Goal: Task Accomplishment & Management: Use online tool/utility

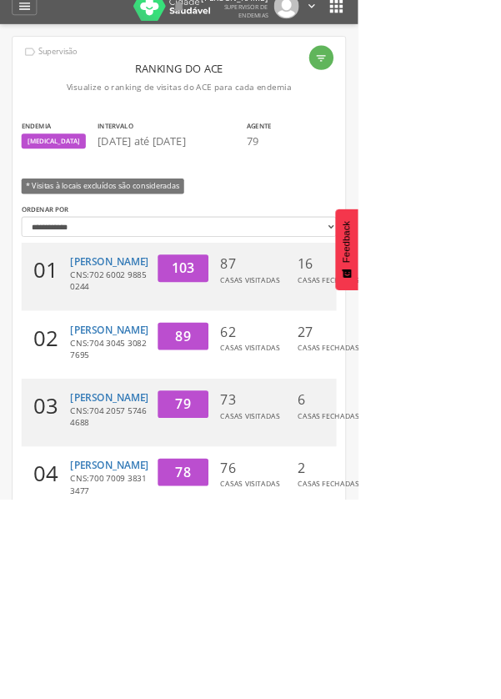
scroll to position [50, 0]
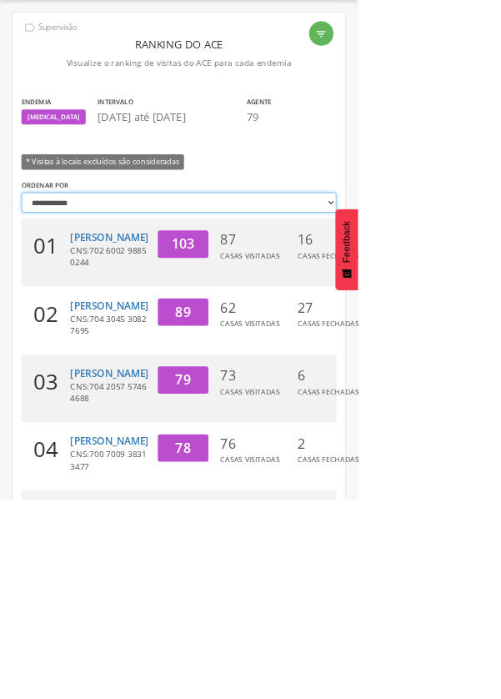
click at [464, 284] on select "**********" at bounding box center [250, 283] width 441 height 28
click at [30, 269] on select "**********" at bounding box center [250, 283] width 441 height 28
click at [454, 292] on select "**********" at bounding box center [250, 283] width 441 height 28
select select "*******"
click at [30, 269] on select "**********" at bounding box center [250, 283] width 441 height 28
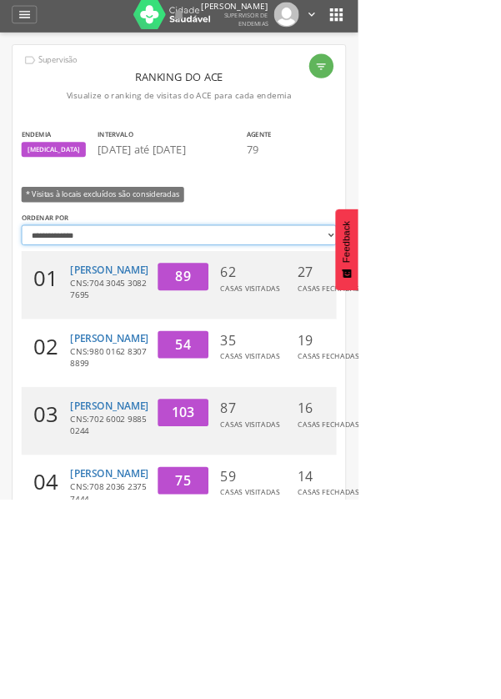
scroll to position [0, 0]
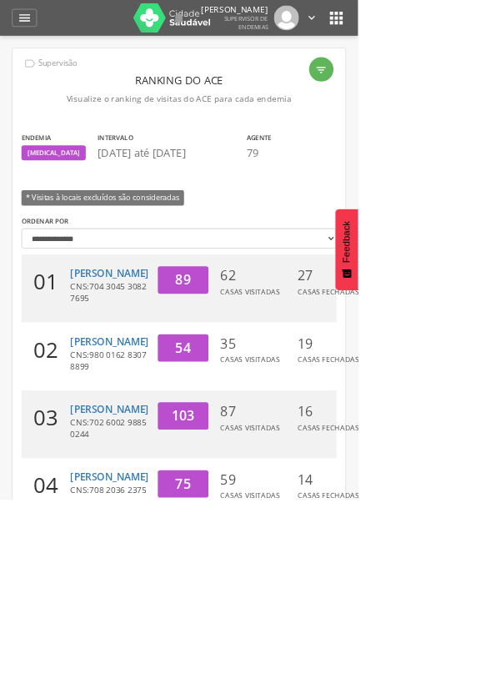
click at [450, 92] on icon "" at bounding box center [450, 97] width 17 height 17
type input "**********"
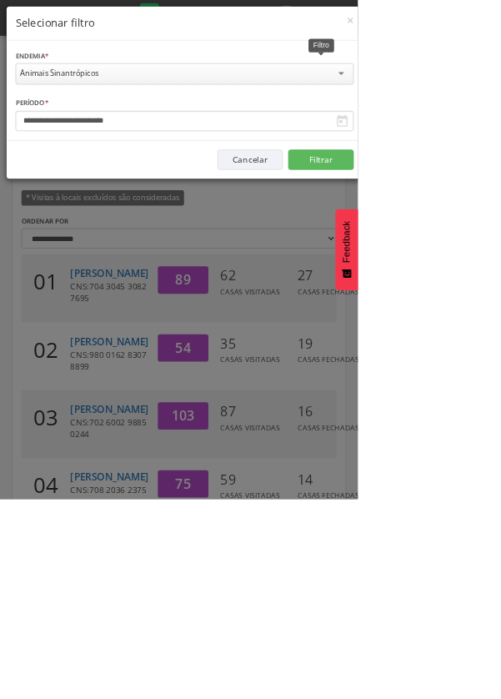
click at [495, 103] on div "Animais Sinantrópicos" at bounding box center [258, 103] width 473 height 30
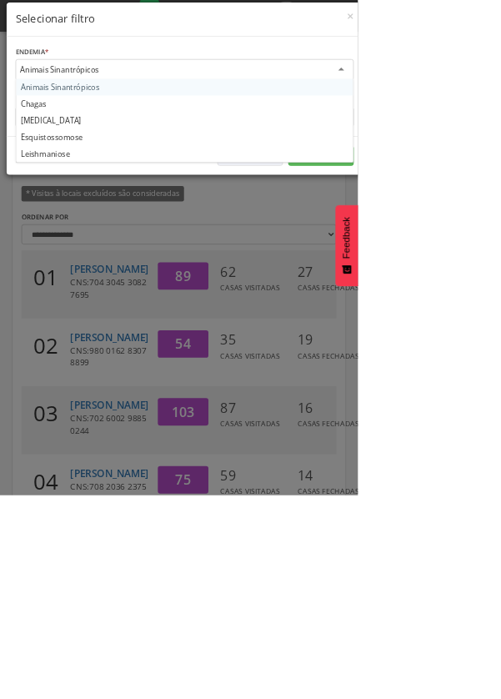
click at [486, 128] on div "**********" at bounding box center [258, 126] width 499 height 139
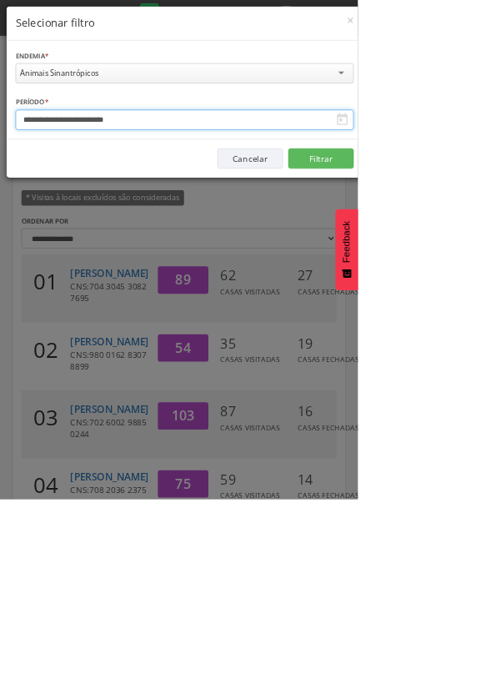
click at [459, 176] on input "**********" at bounding box center [258, 167] width 473 height 28
click at [298, 168] on body " Supervisão Ranking Aplicativo desatualizado Última sincronização Mapa de ende…" at bounding box center [250, 349] width 501 height 699
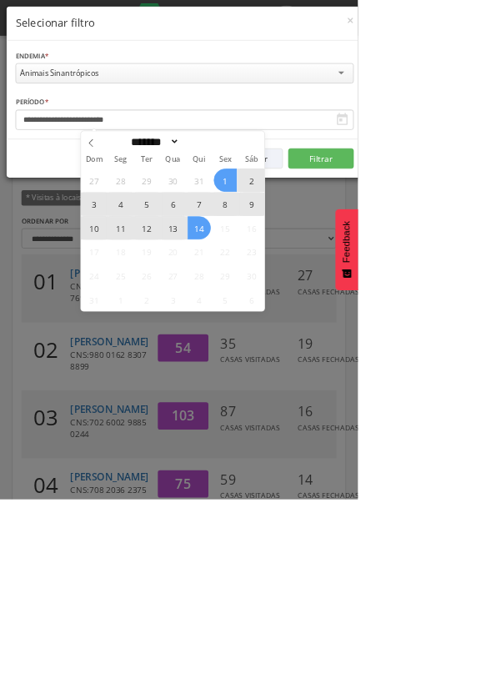
click at [130, 194] on icon at bounding box center [128, 200] width 12 height 12
select select "*"
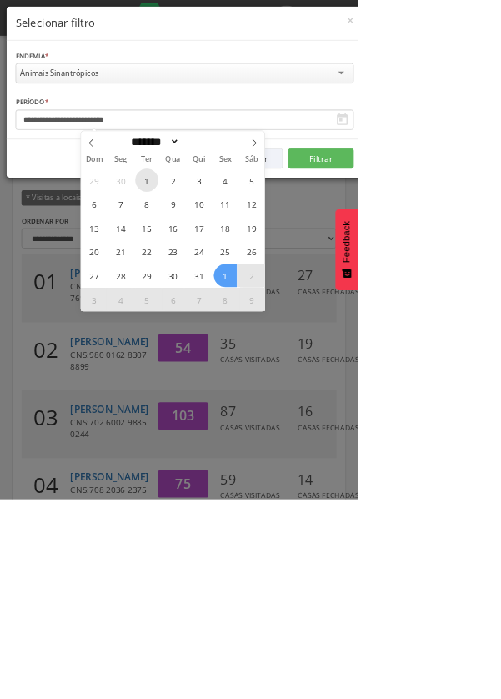
click at [208, 253] on span "1" at bounding box center [205, 252] width 33 height 33
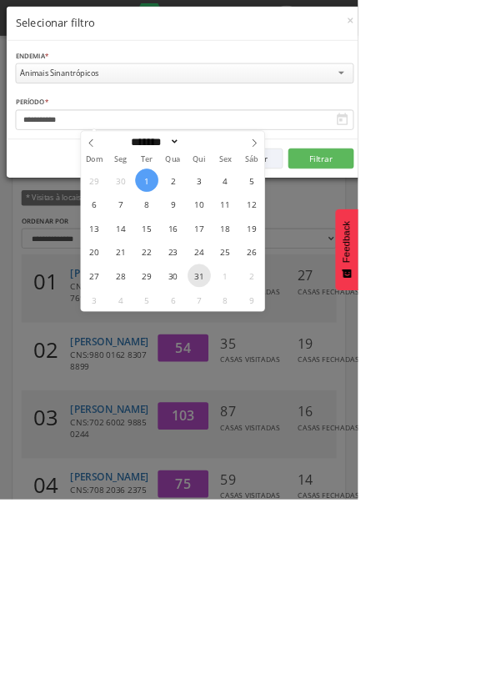
click at [288, 391] on span "31" at bounding box center [279, 385] width 33 height 33
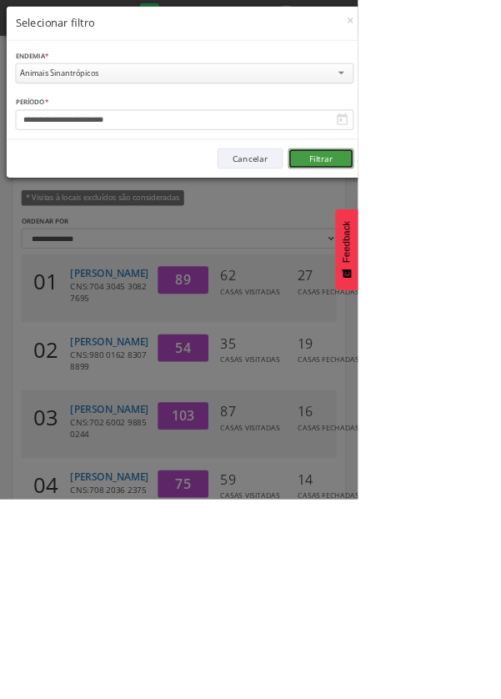
click at [495, 221] on button "Filtrar" at bounding box center [449, 222] width 92 height 28
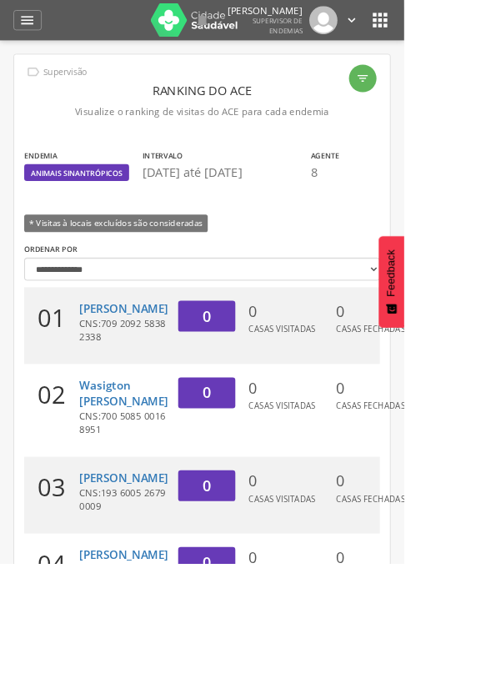
click at [500, 176] on html " Supervisão Ranking Aplicativo desatualizado Última sincronização Mapa de ende…" at bounding box center [250, 349] width 501 height 699
click at [500, 180] on html " Supervisão Ranking Aplicativo desatualizado Última sincronização Mapa de ende…" at bounding box center [250, 349] width 501 height 699
click at [449, 108] on div "" at bounding box center [450, 97] width 34 height 34
type input "**********"
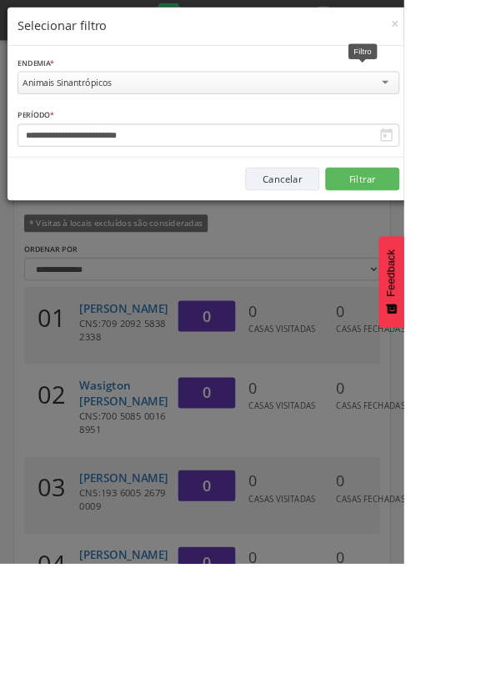
click at [495, 101] on div "Animais Sinantrópicos" at bounding box center [258, 102] width 473 height 28
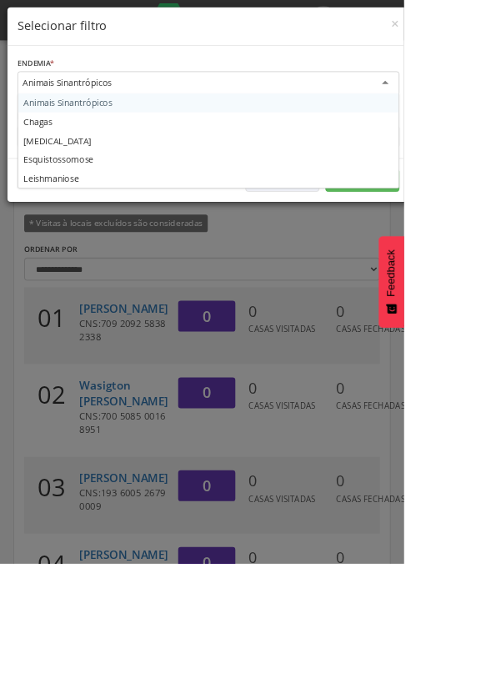
click at [150, 156] on div "**********" at bounding box center [258, 126] width 499 height 139
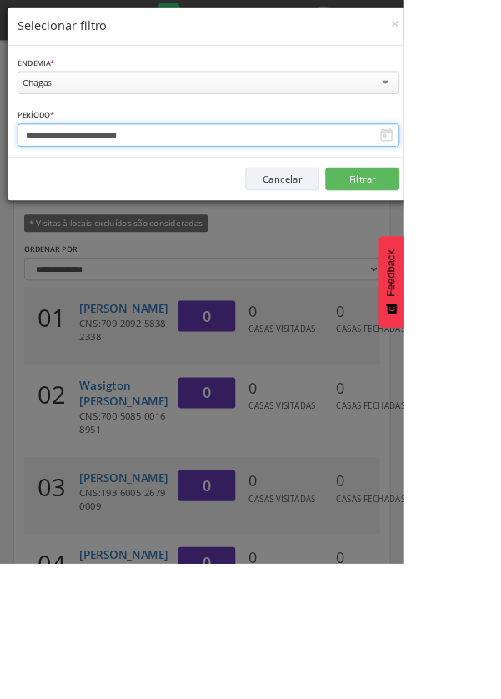
click at [234, 168] on body " Supervisão Ranking Aplicativo desatualizado Última sincronização Mapa de ende…" at bounding box center [250, 349] width 501 height 699
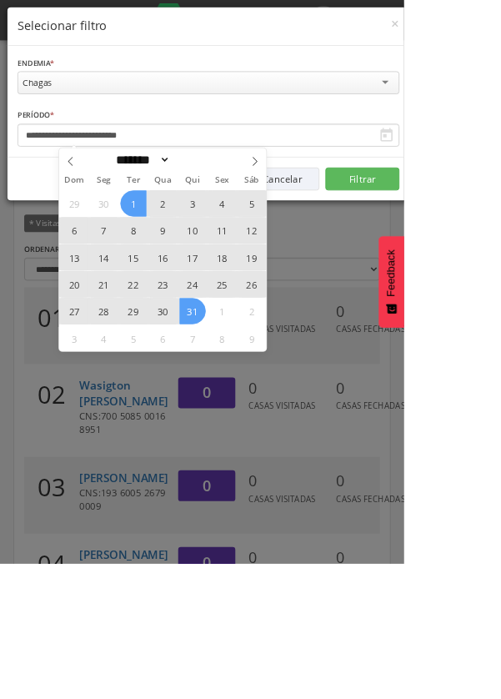
click at [88, 199] on icon at bounding box center [88, 200] width 12 height 12
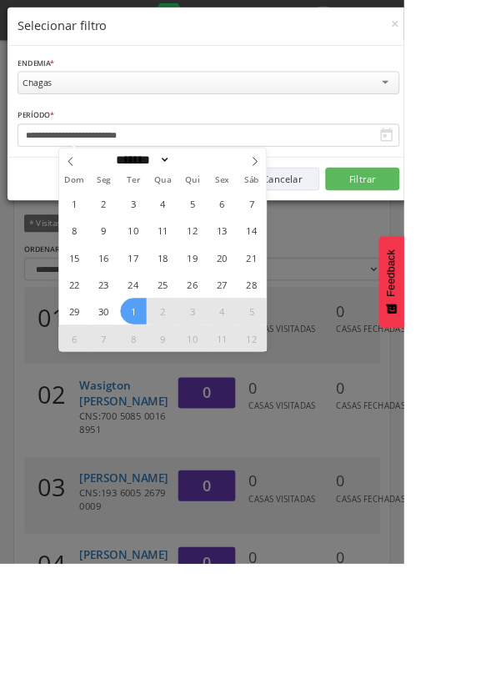
click at [97, 208] on span at bounding box center [87, 197] width 28 height 28
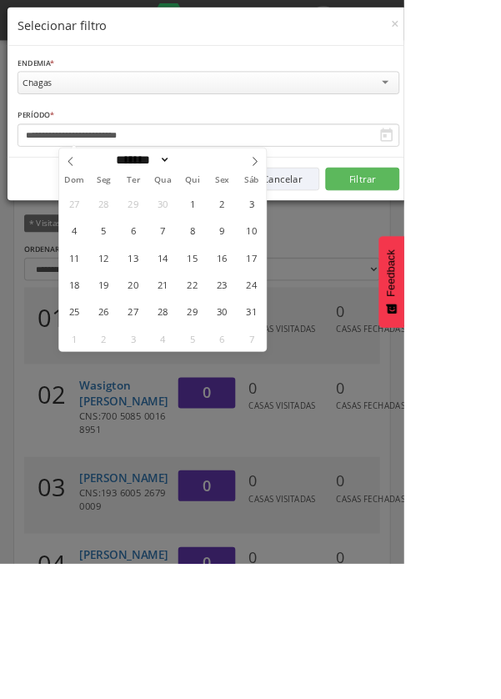
click at [88, 199] on icon at bounding box center [88, 200] width 12 height 12
click at [97, 193] on span at bounding box center [87, 197] width 28 height 28
click at [96, 191] on span at bounding box center [87, 197] width 28 height 28
select select "*"
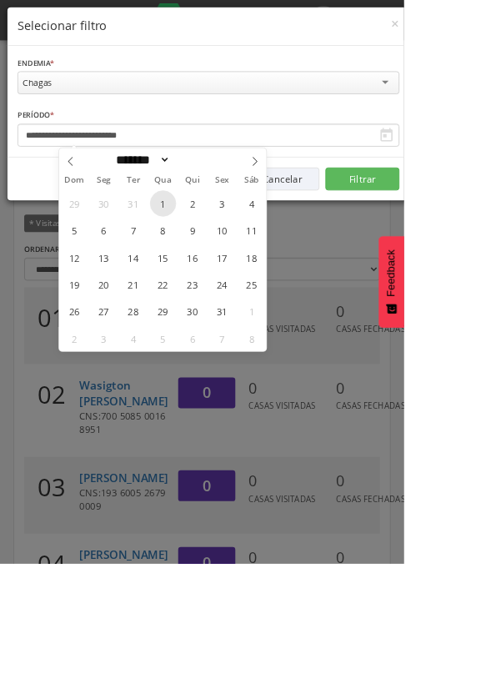
click at [211, 243] on span "1" at bounding box center [202, 252] width 33 height 33
type input "**********"
click at [326, 198] on span at bounding box center [316, 197] width 28 height 28
click at [322, 201] on span at bounding box center [316, 197] width 28 height 28
click at [323, 198] on span at bounding box center [316, 197] width 28 height 28
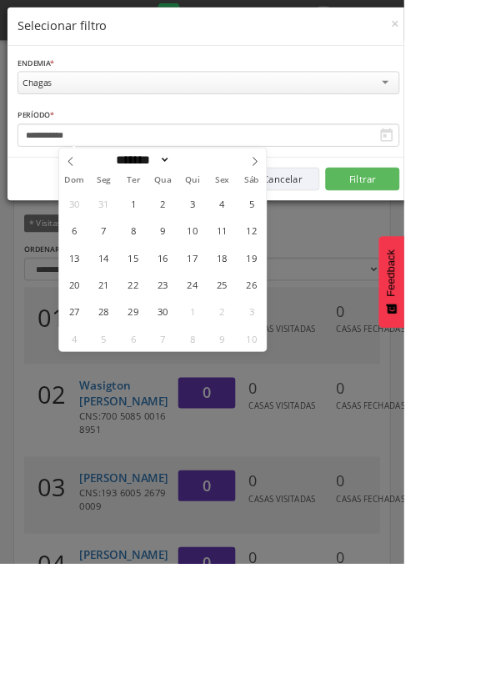
click at [324, 193] on span at bounding box center [316, 197] width 28 height 28
click at [322, 186] on span at bounding box center [316, 197] width 28 height 28
click at [326, 186] on span at bounding box center [316, 197] width 28 height 28
click at [325, 186] on span at bounding box center [316, 197] width 28 height 28
select select "*"
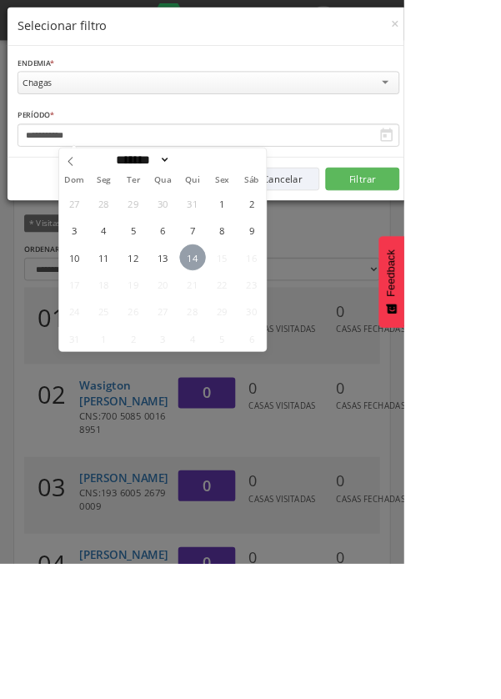
click at [243, 318] on span "14" at bounding box center [239, 319] width 33 height 33
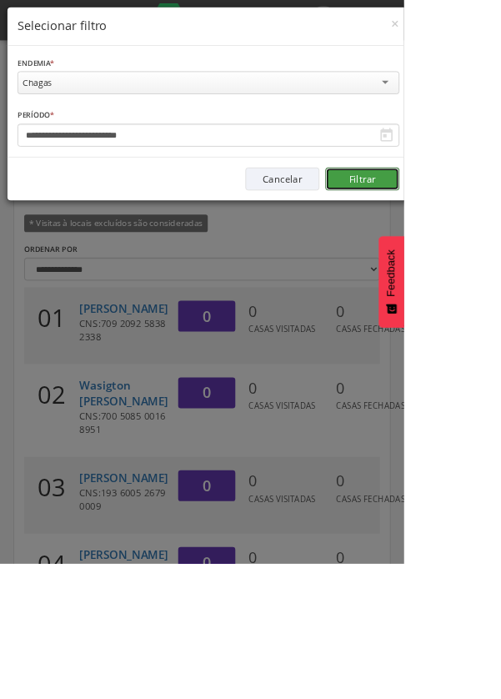
click at [495, 222] on button "Filtrar" at bounding box center [449, 222] width 92 height 28
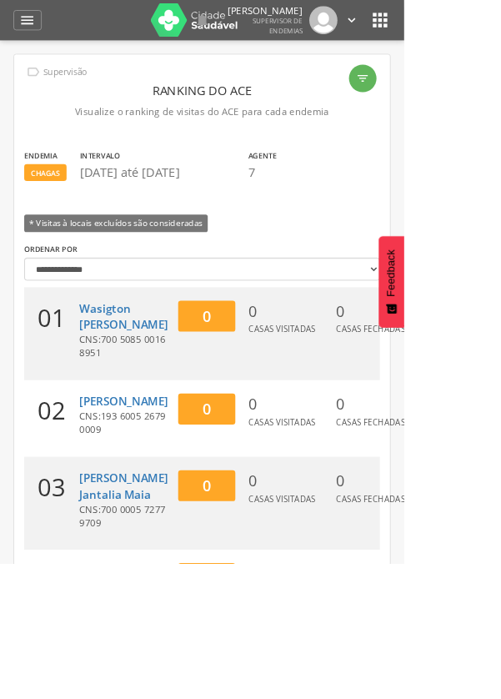
click at [455, 98] on icon "" at bounding box center [450, 97] width 17 height 17
type input "**********"
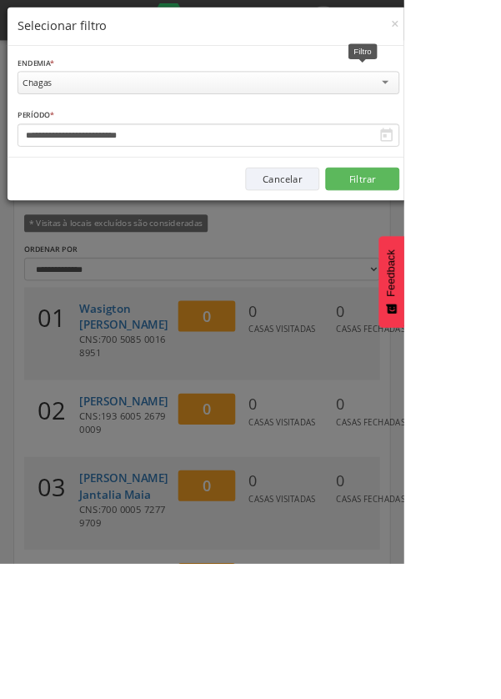
click at [495, 103] on div "Chagas" at bounding box center [258, 102] width 473 height 28
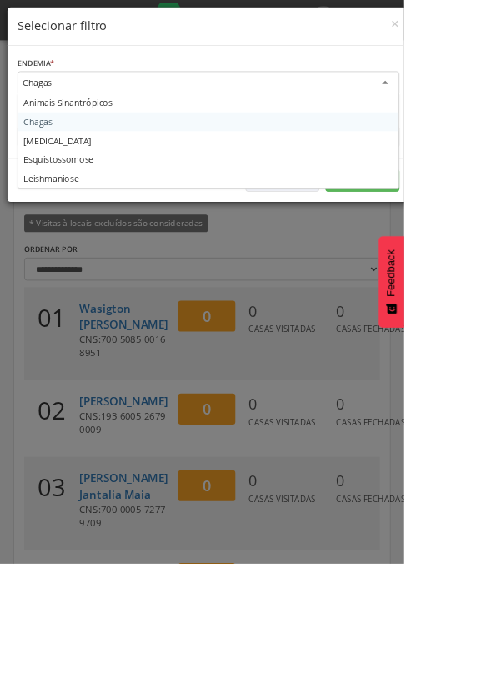
click at [140, 181] on div "**********" at bounding box center [258, 126] width 499 height 139
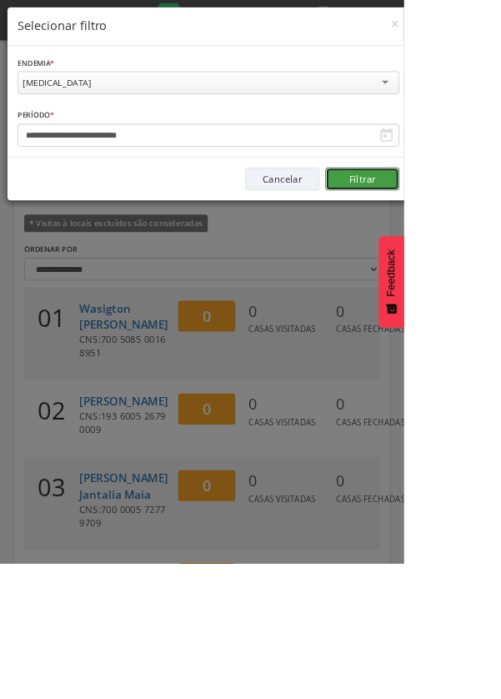
click at [495, 218] on button "Filtrar" at bounding box center [449, 222] width 92 height 28
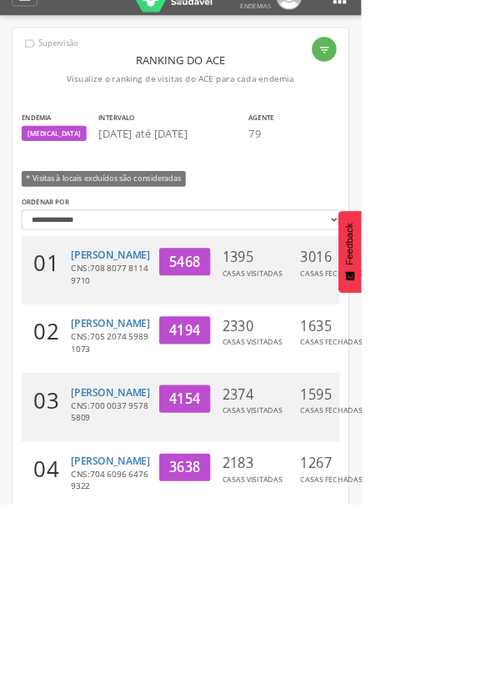
scroll to position [22, 0]
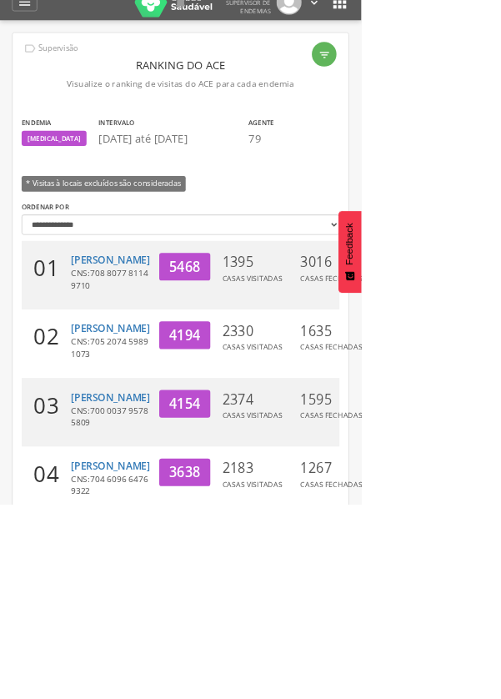
click at [500, 161] on html " Supervisão Ranking Aplicativo desatualizado Última sincronização Mapa de ende…" at bounding box center [250, 327] width 501 height 699
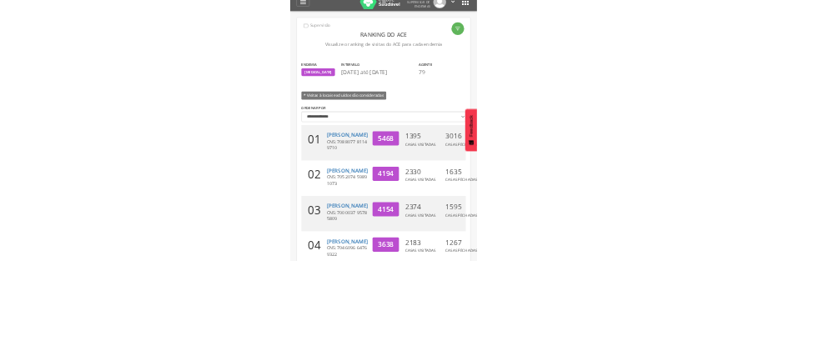
scroll to position [0, 0]
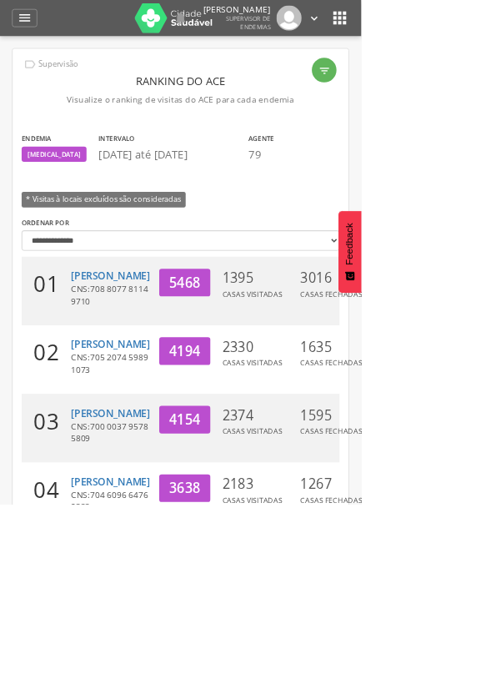
click at [481, 38] on icon "" at bounding box center [471, 25] width 27 height 27
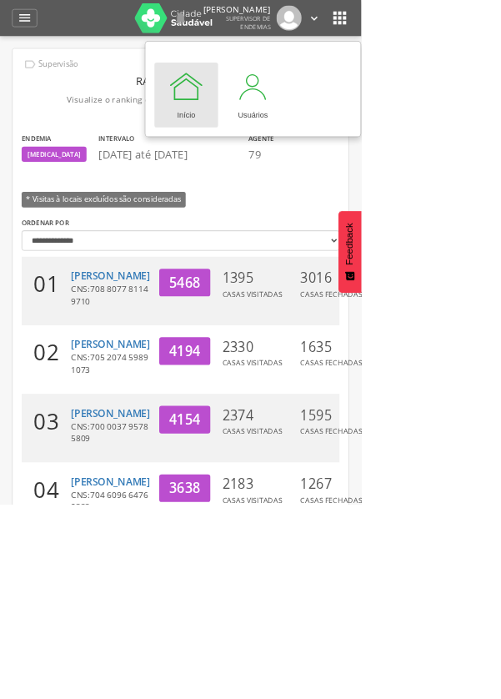
click at [480, 38] on icon "" at bounding box center [471, 25] width 27 height 27
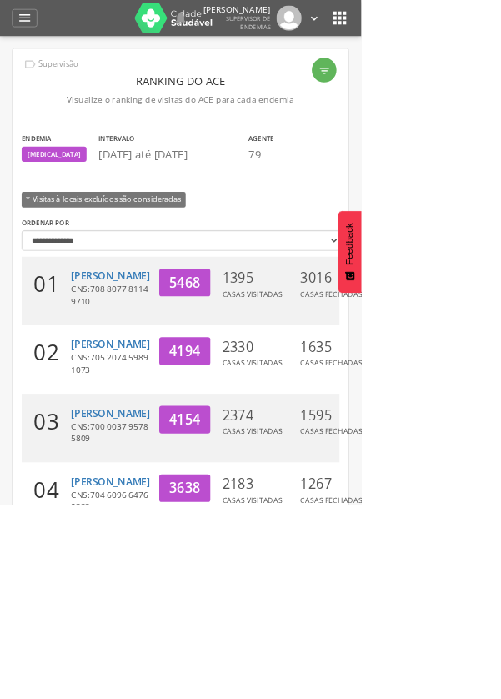
click at [500, 106] on html " Supervisão Ranking Aplicativo desatualizado Última sincronização Mapa de ende…" at bounding box center [250, 349] width 501 height 699
click at [261, 35] on icon "" at bounding box center [251, 25] width 20 height 20
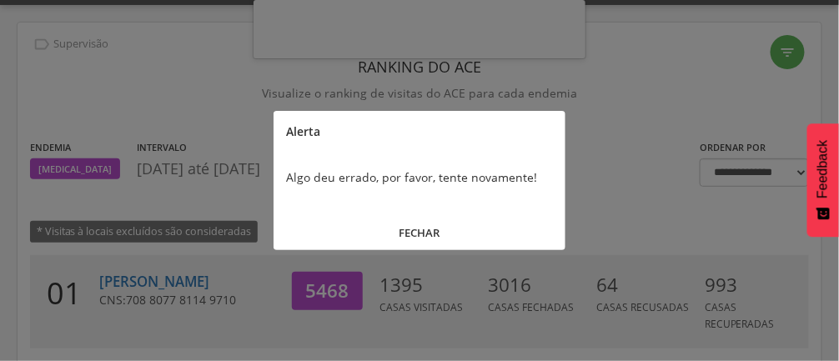
scroll to position [49, 0]
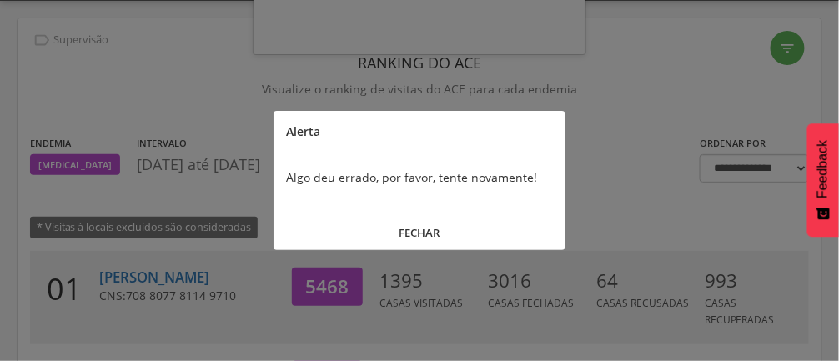
click at [422, 228] on button "FECHAR" at bounding box center [419, 233] width 292 height 36
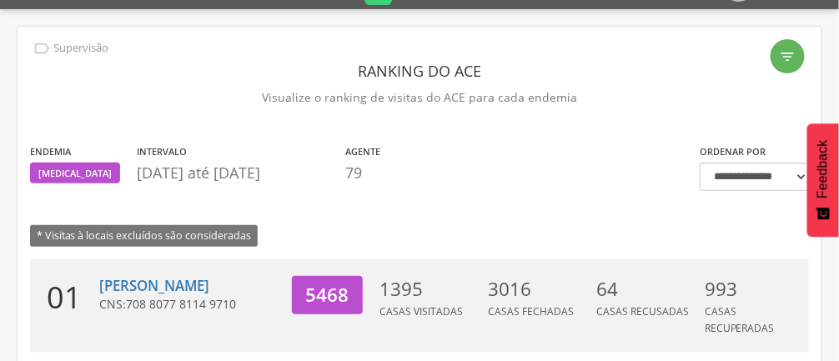
scroll to position [0, 0]
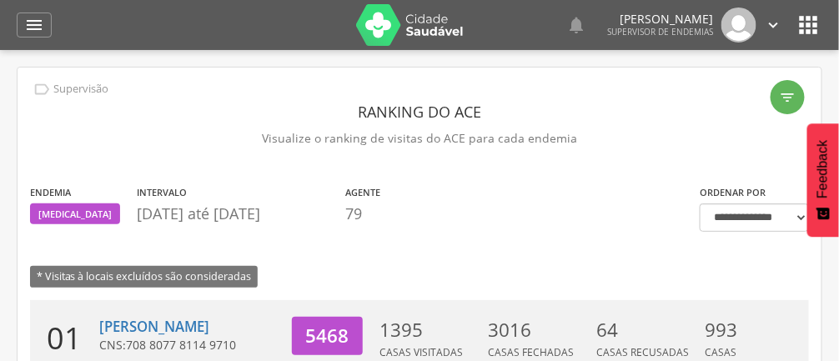
click at [500, 24] on icon "" at bounding box center [576, 25] width 20 height 20
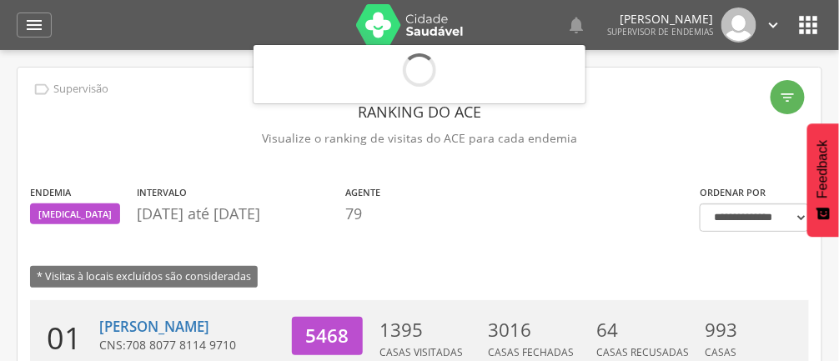
click at [500, 23] on div at bounding box center [419, 180] width 839 height 361
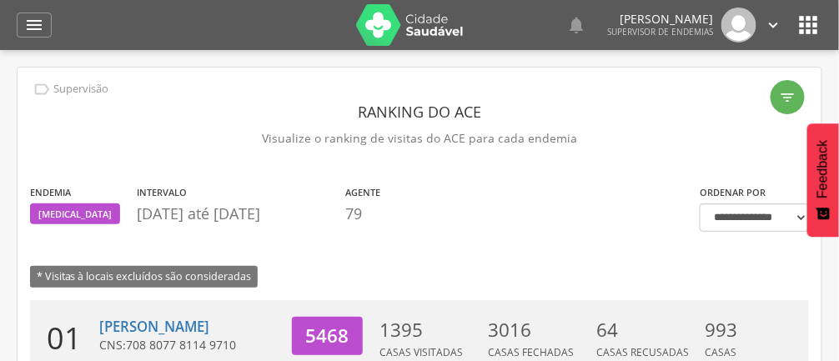
click at [500, 20] on icon "" at bounding box center [773, 25] width 18 height 18
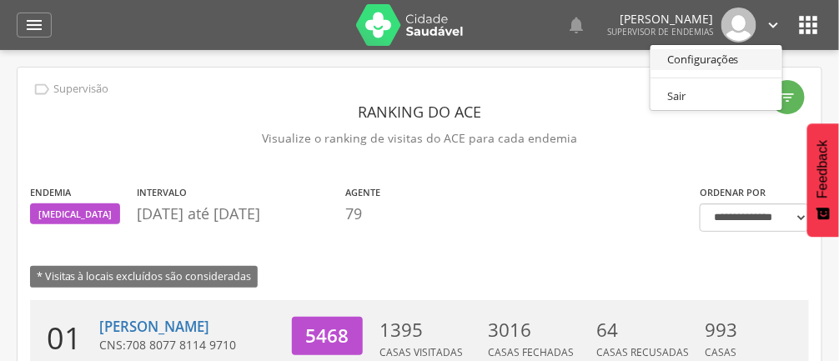
click at [500, 57] on link "Configurações" at bounding box center [716, 59] width 132 height 21
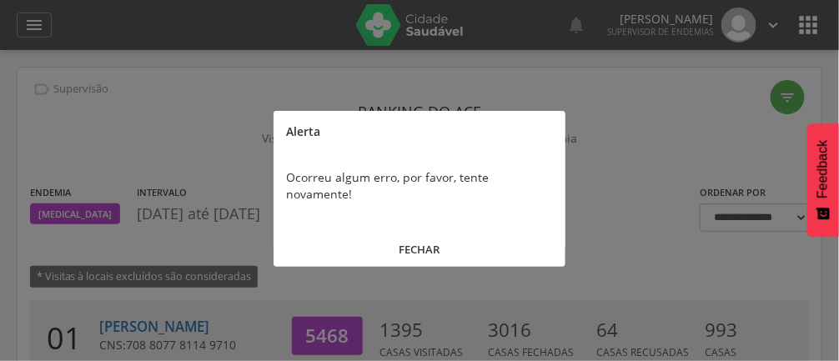
click at [423, 232] on button "FECHAR" at bounding box center [419, 250] width 292 height 36
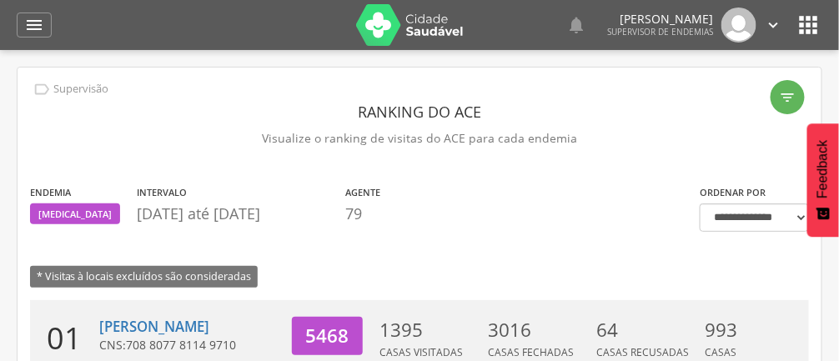
click at [500, 25] on icon "" at bounding box center [773, 25] width 18 height 18
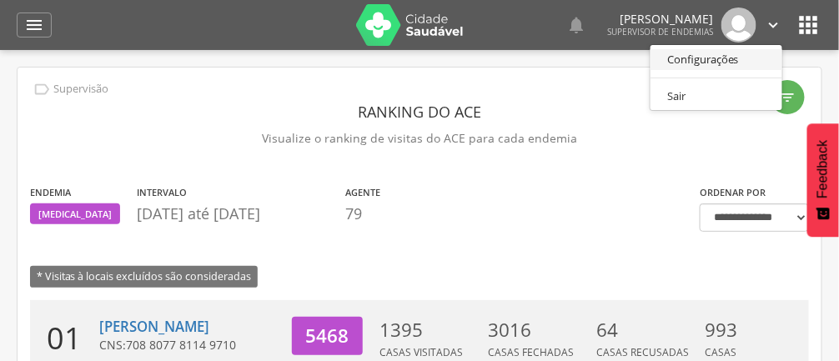
click at [500, 53] on link "Configurações" at bounding box center [716, 59] width 132 height 21
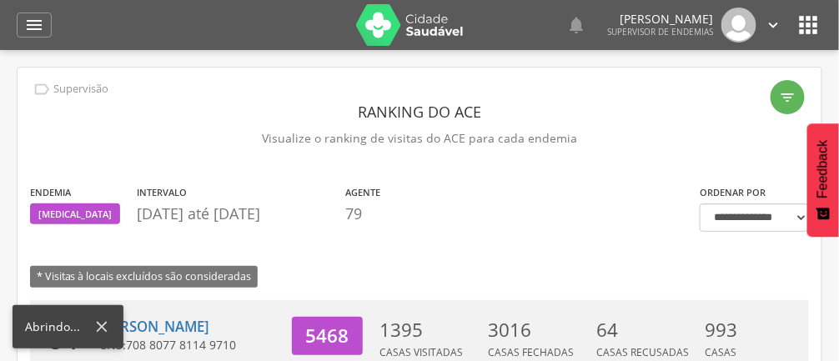
click at [500, 28] on icon "" at bounding box center [773, 25] width 18 height 18
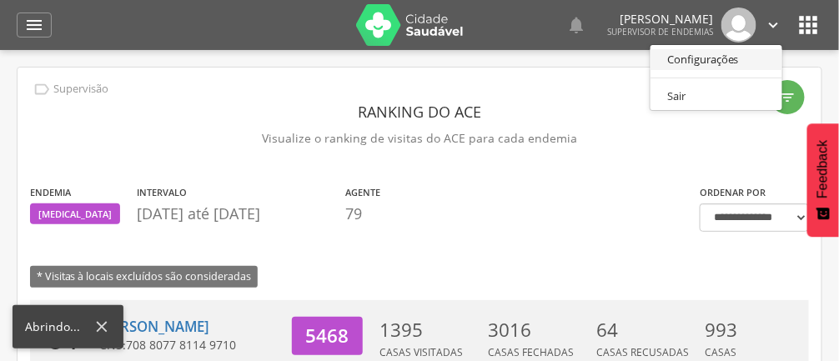
click at [500, 58] on link "Configurações" at bounding box center [716, 59] width 132 height 21
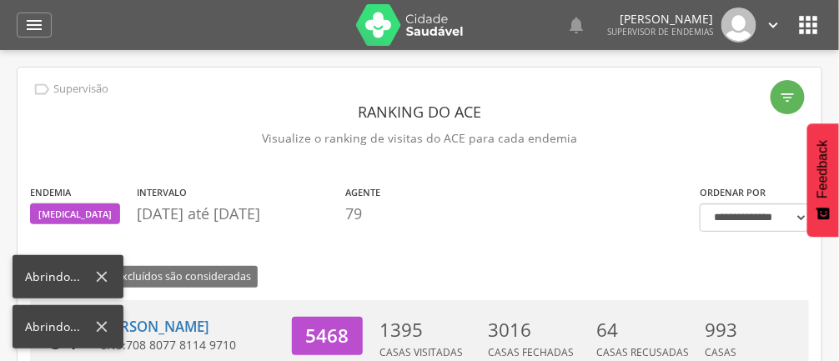
click at [96, 278] on icon at bounding box center [102, 277] width 18 height 18
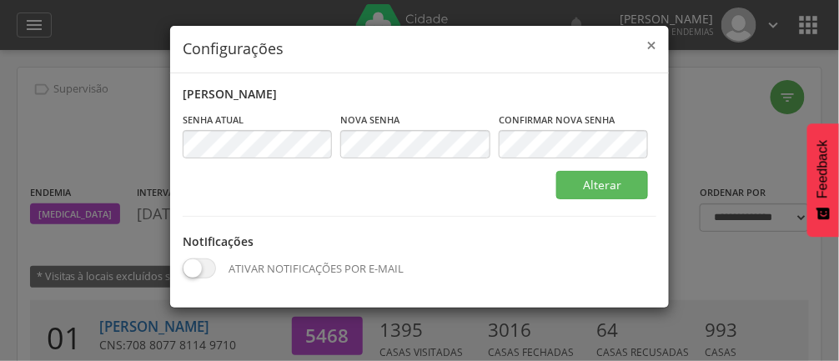
click at [500, 40] on span "×" at bounding box center [651, 44] width 10 height 23
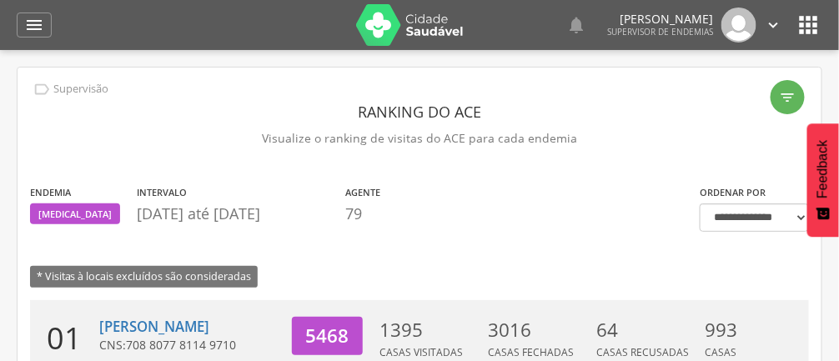
click at [500, 28] on icon "" at bounding box center [808, 25] width 27 height 27
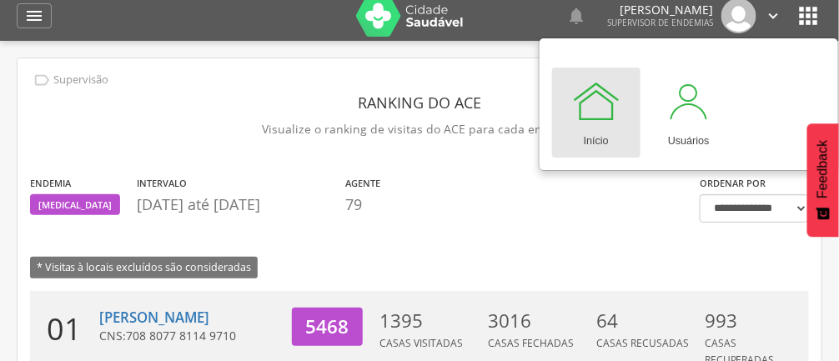
scroll to position [10, 0]
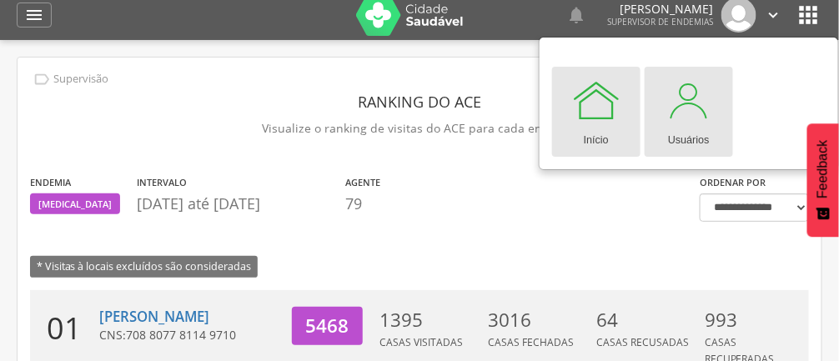
click at [500, 109] on div at bounding box center [689, 100] width 50 height 50
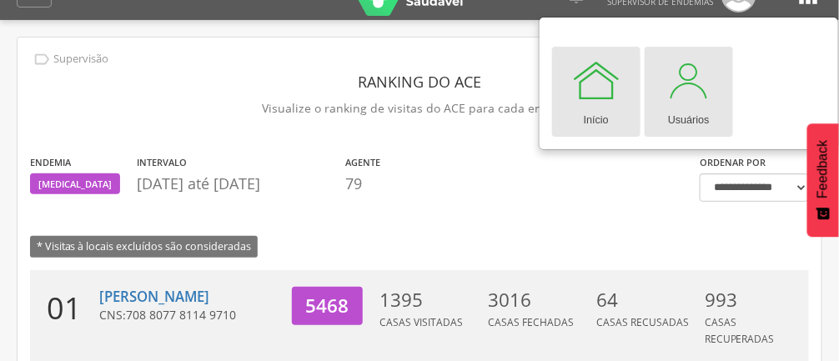
scroll to position [0, 0]
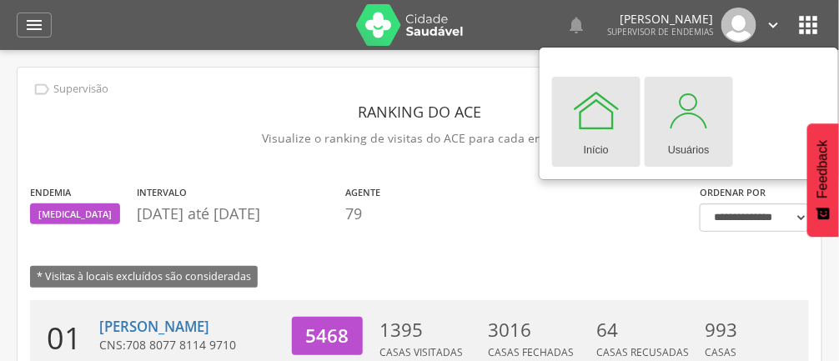
click at [500, 125] on div at bounding box center [689, 110] width 50 height 50
